Goal: Transaction & Acquisition: Subscribe to service/newsletter

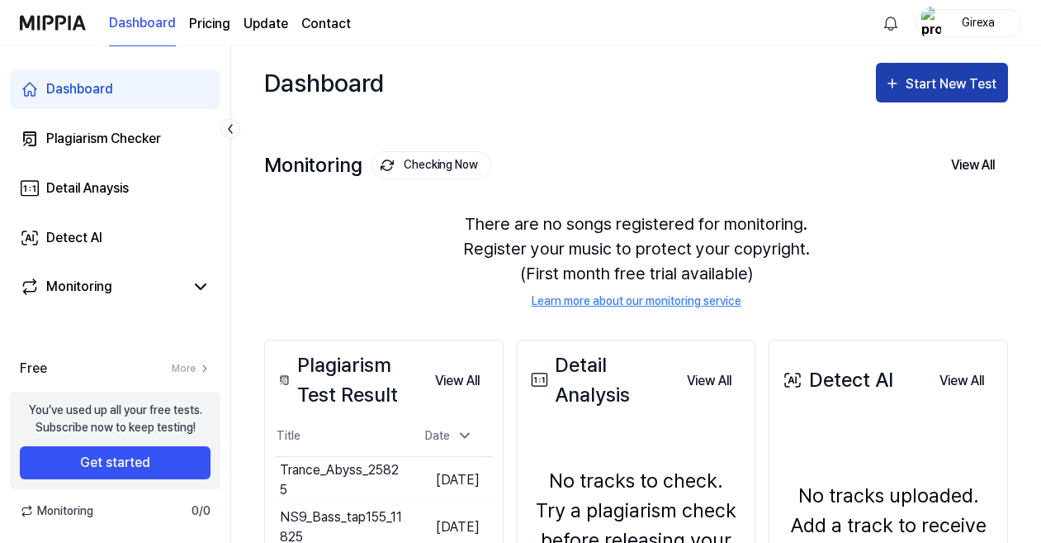
click at [955, 84] on div "Start New Test" at bounding box center [953, 83] width 94 height 21
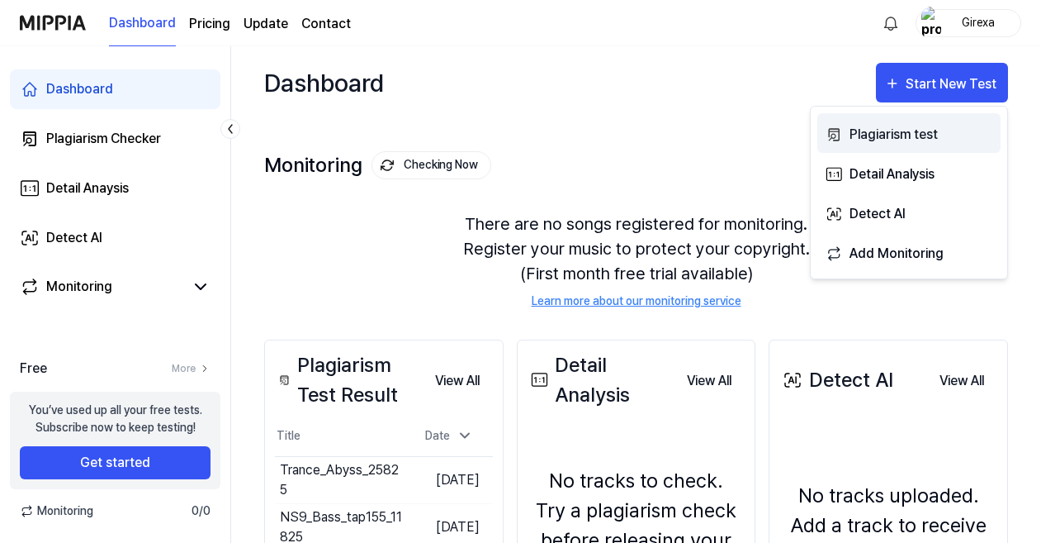
click at [920, 129] on div "Plagiarism test" at bounding box center [922, 134] width 144 height 21
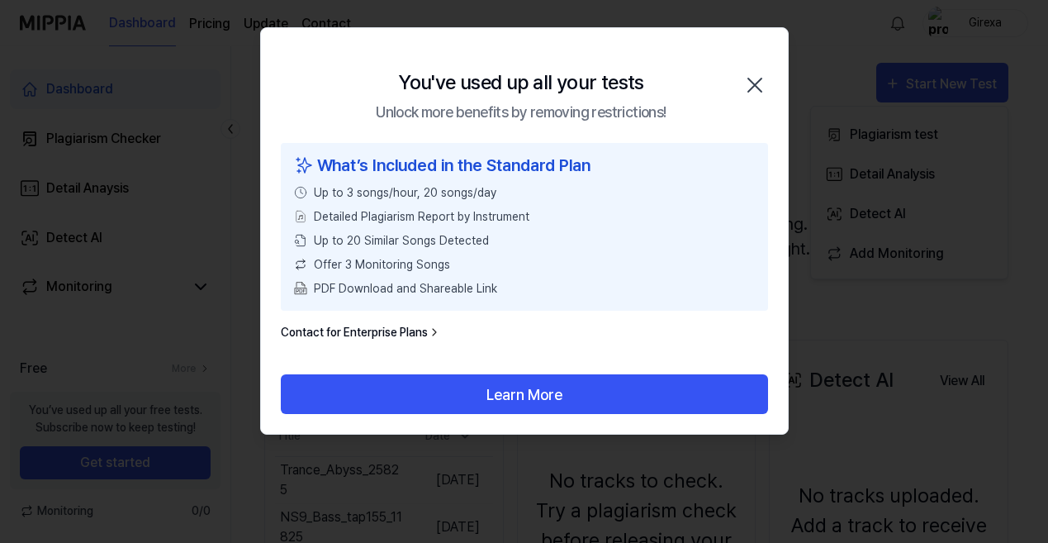
click at [396, 329] on link "Contact for Enterprise Plans" at bounding box center [361, 332] width 160 height 17
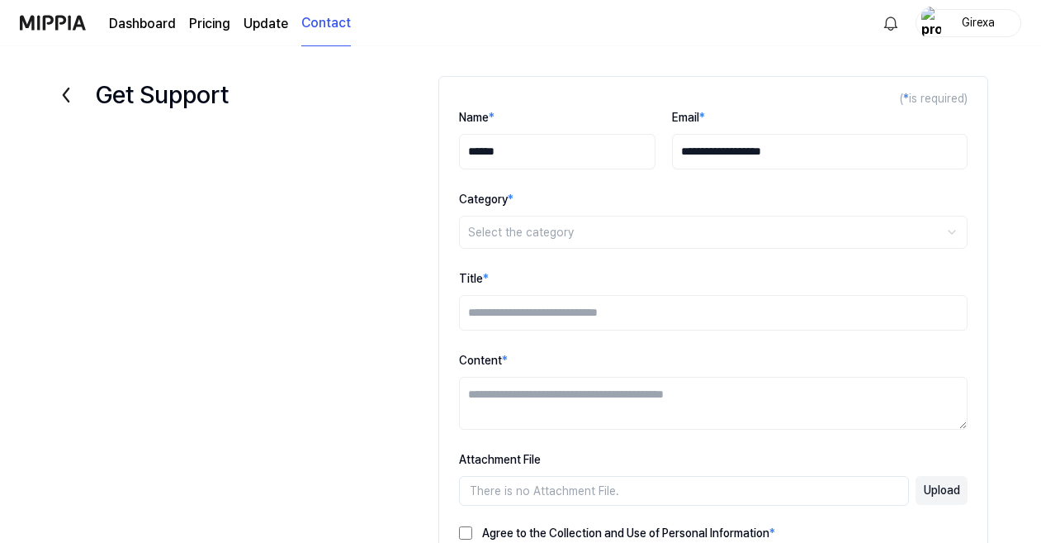
type input "******"
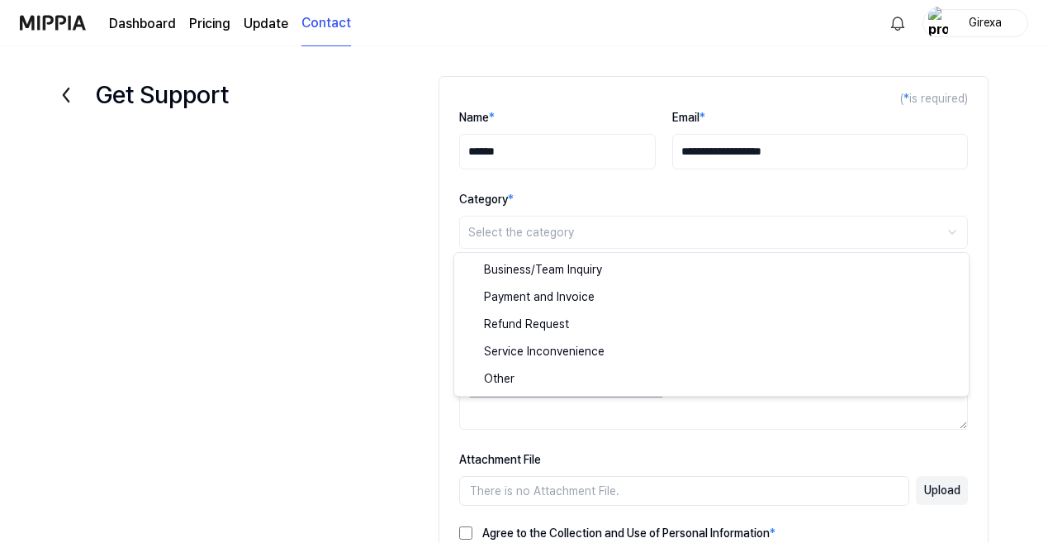
click at [549, 228] on html "**********" at bounding box center [524, 271] width 1048 height 543
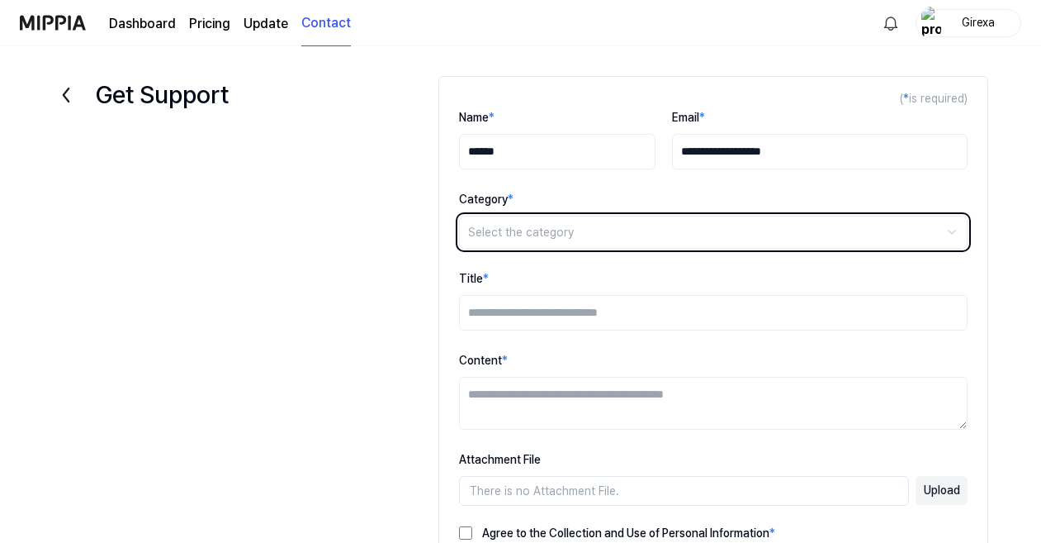
click at [528, 230] on html "**********" at bounding box center [520, 271] width 1041 height 543
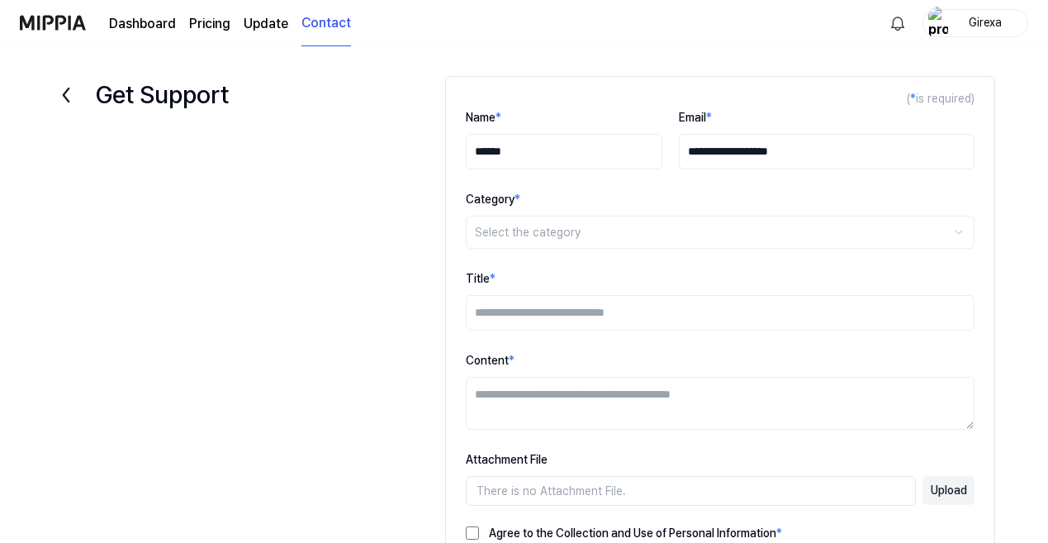
click at [528, 230] on html "**********" at bounding box center [524, 271] width 1048 height 543
click at [524, 318] on input "Title *" at bounding box center [713, 313] width 509 height 36
click at [69, 92] on icon at bounding box center [66, 95] width 26 height 26
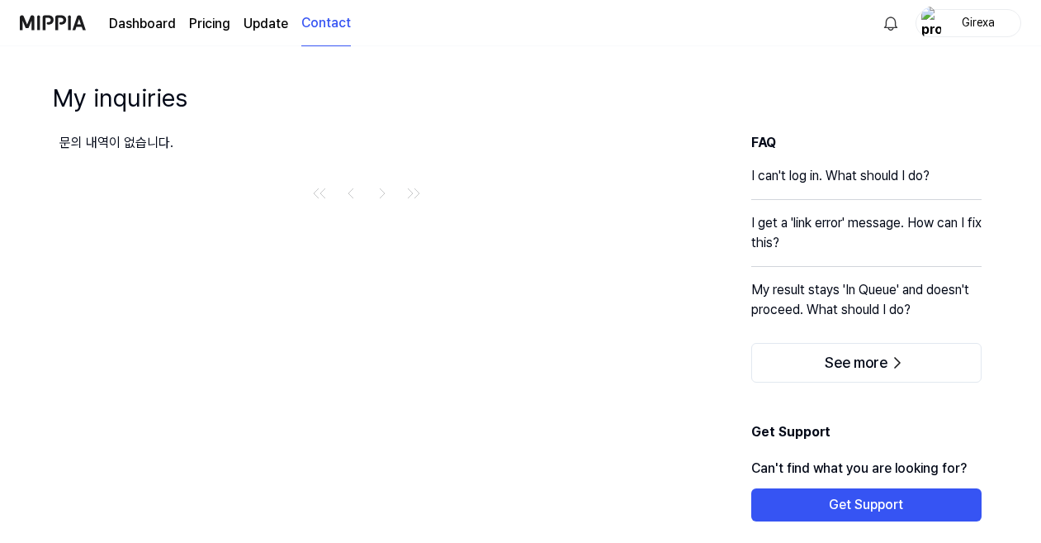
click at [139, 17] on link "Dashboard" at bounding box center [142, 24] width 67 height 20
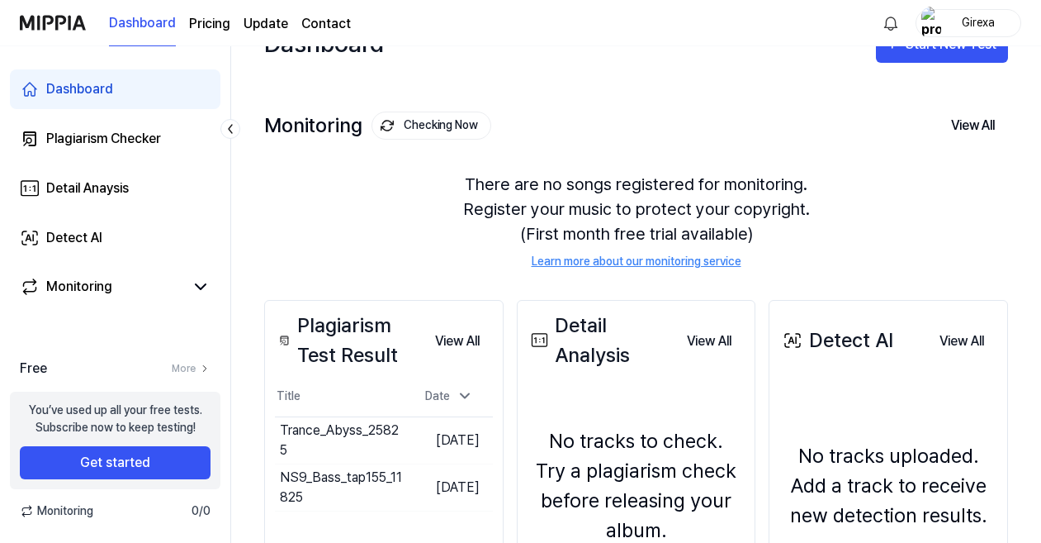
scroll to position [40, 0]
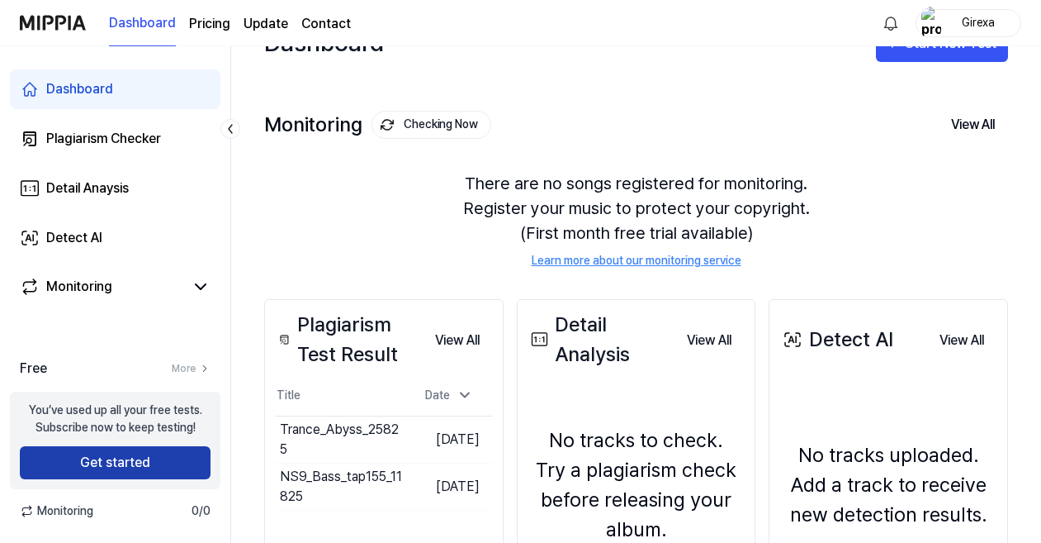
click at [132, 458] on button "Get started" at bounding box center [115, 462] width 191 height 33
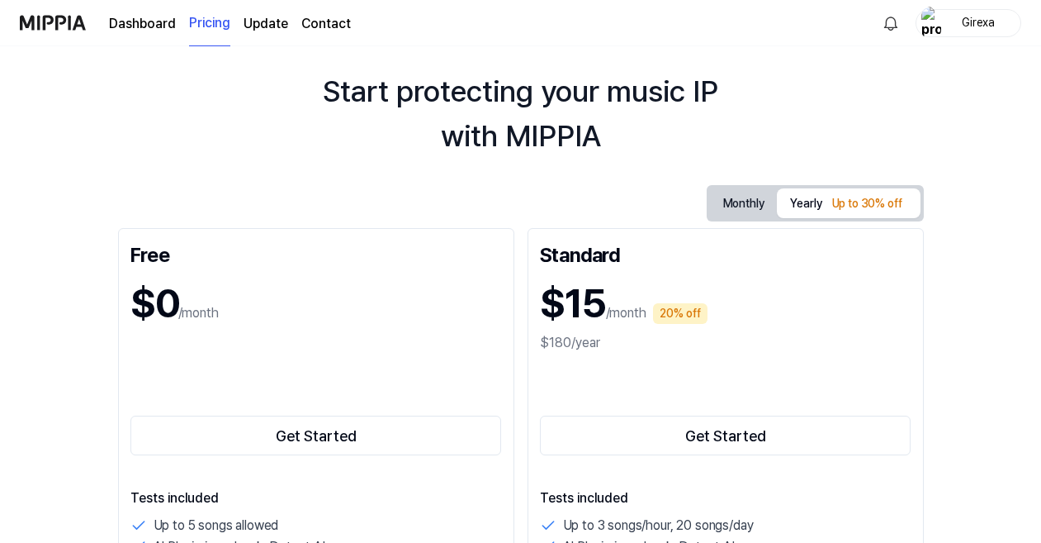
scroll to position [44, 0]
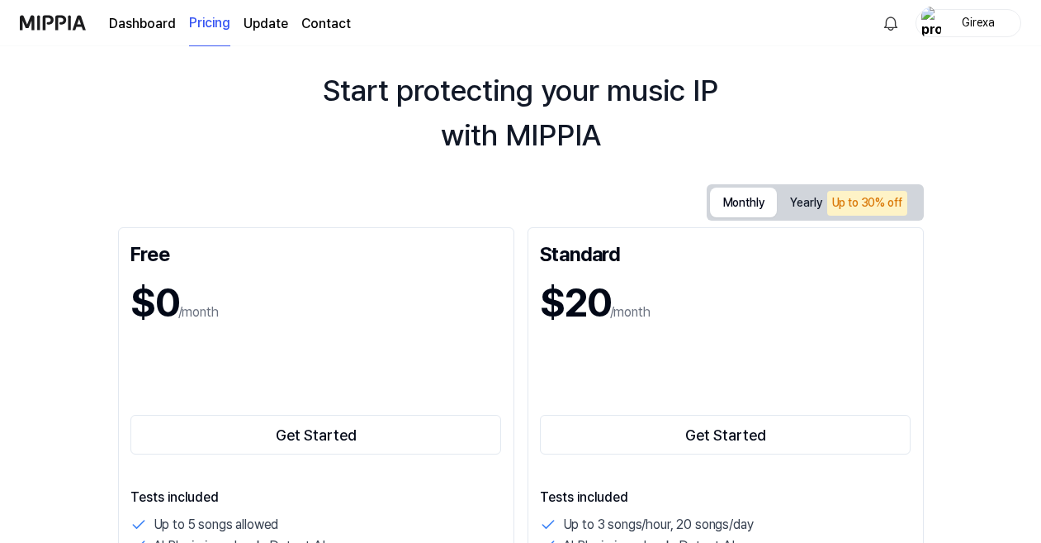
click at [749, 205] on button "Monthly" at bounding box center [744, 202] width 68 height 30
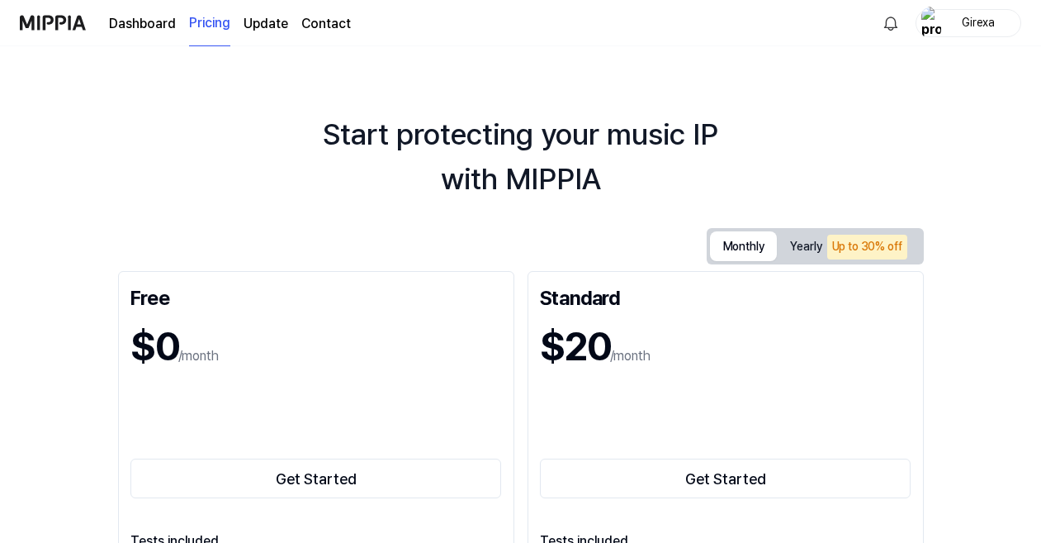
scroll to position [40, 0]
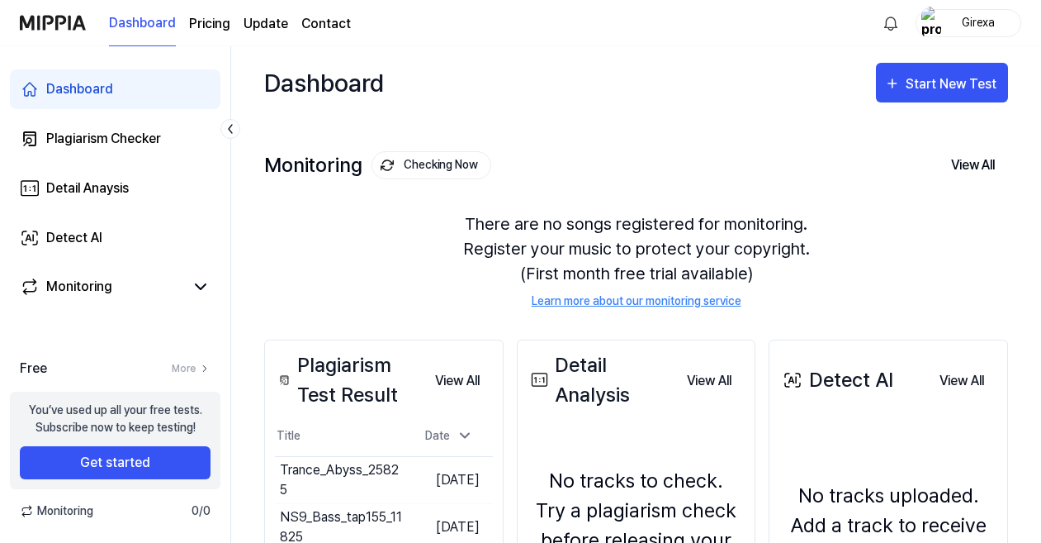
click at [951, 25] on div "Girexa" at bounding box center [978, 22] width 64 height 18
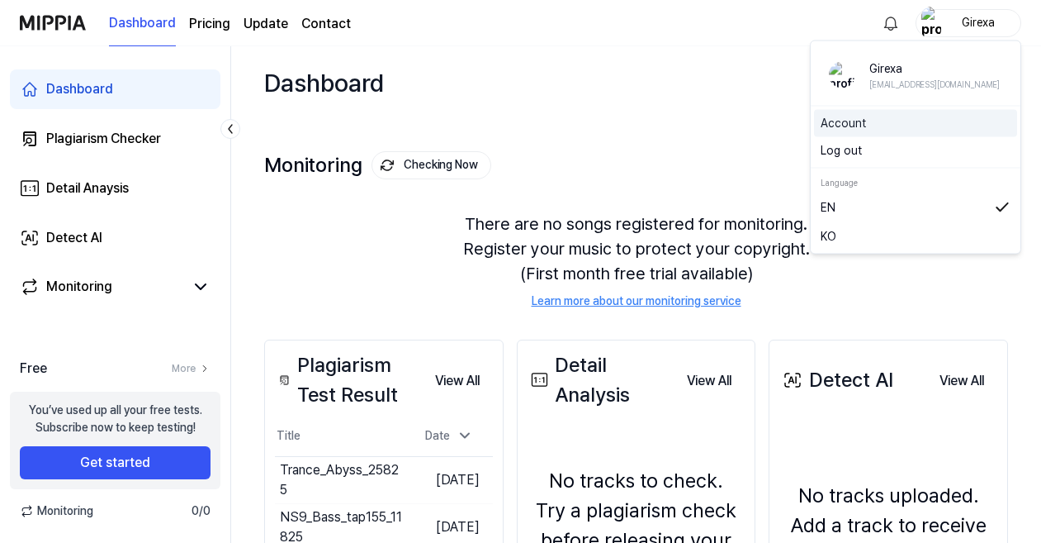
click at [874, 122] on link "Account" at bounding box center [916, 123] width 190 height 17
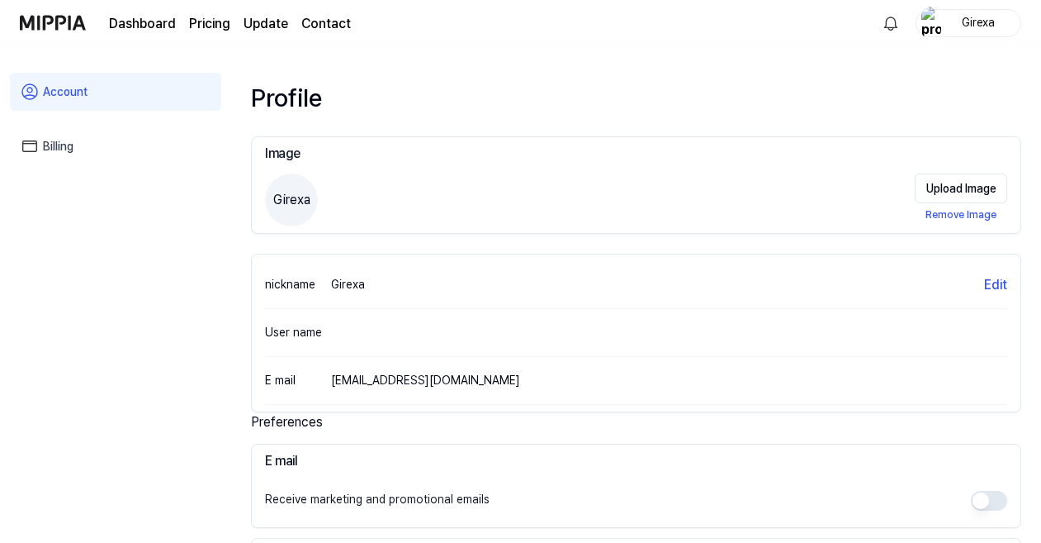
click at [92, 144] on link "Billing" at bounding box center [115, 146] width 211 height 38
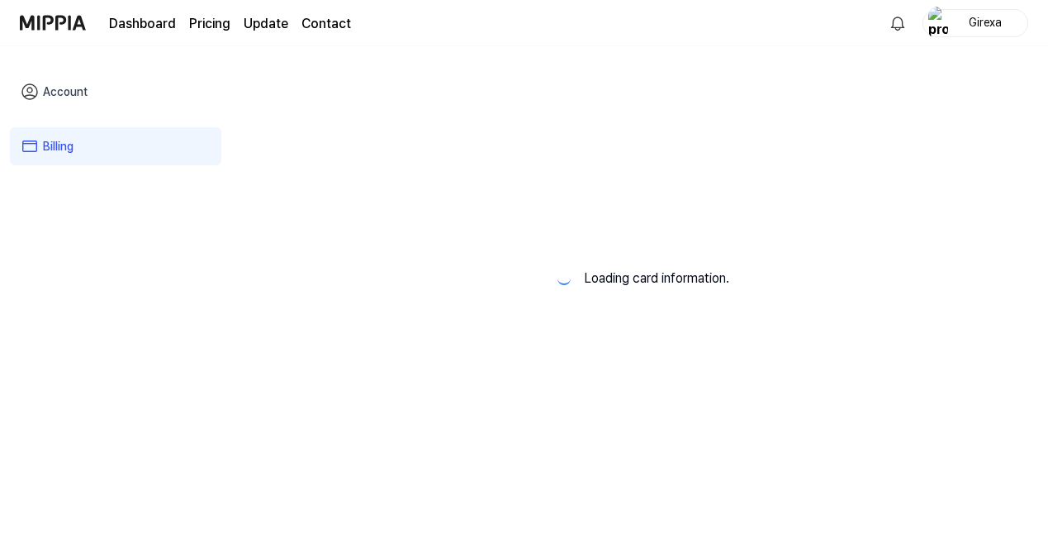
click at [40, 149] on link "Billing" at bounding box center [115, 146] width 211 height 38
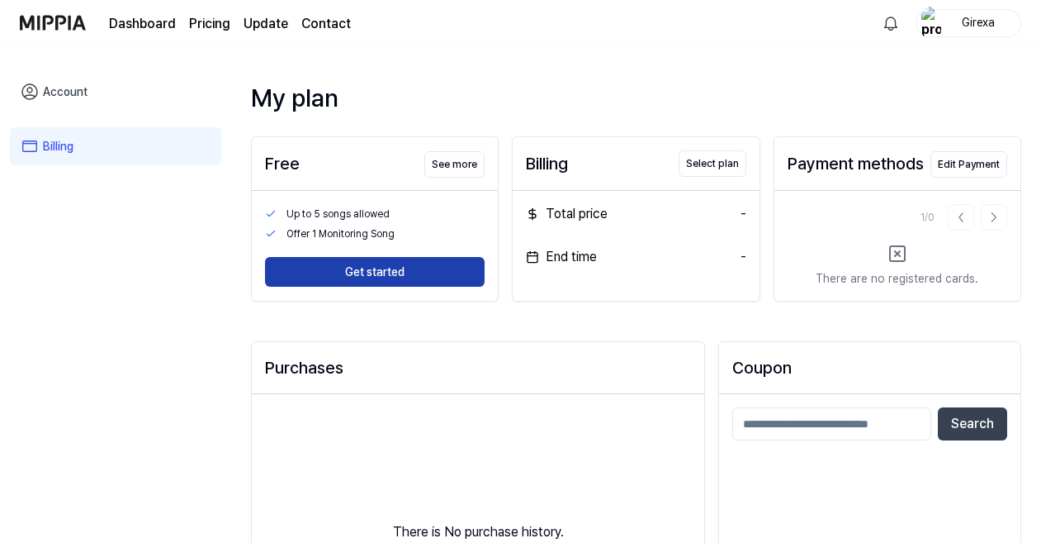
click at [429, 267] on button "Get started" at bounding box center [375, 272] width 220 height 30
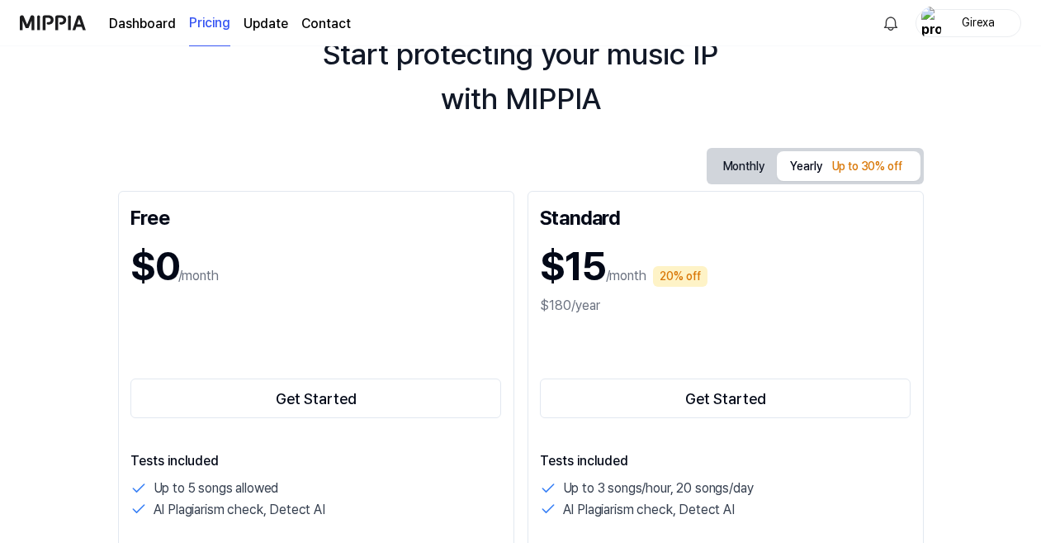
scroll to position [80, 0]
click at [738, 154] on button "Monthly" at bounding box center [744, 166] width 68 height 31
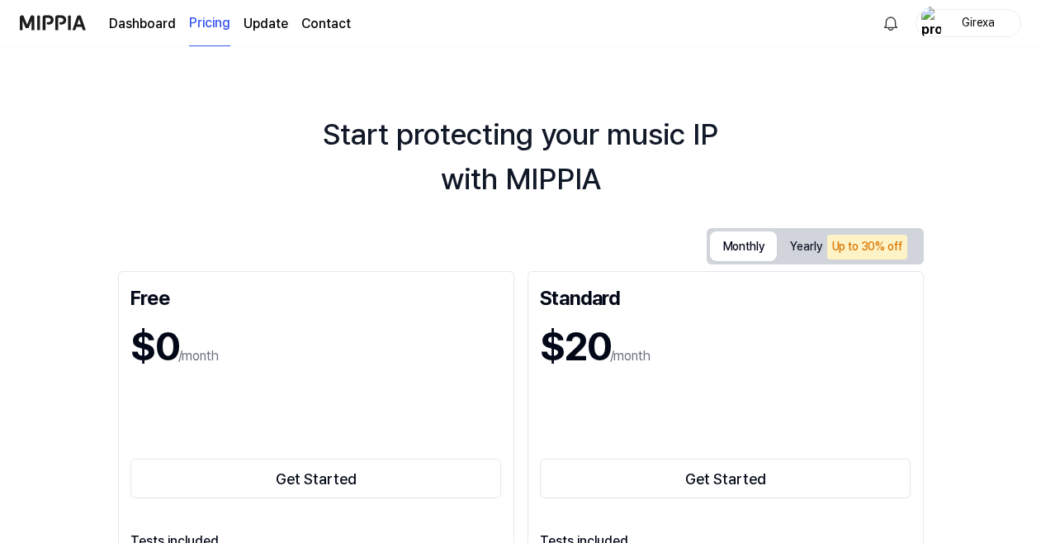
scroll to position [0, 0]
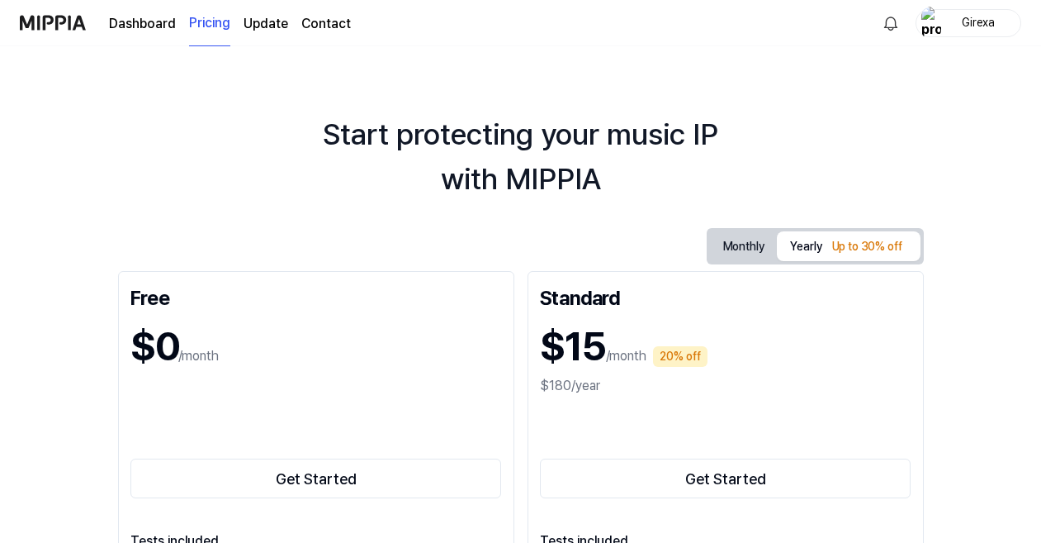
click at [801, 241] on button "Yearly Up to 30% off" at bounding box center [848, 246] width 143 height 30
click at [757, 244] on button "Monthly" at bounding box center [744, 246] width 68 height 31
